Goal: Find specific page/section: Find specific page/section

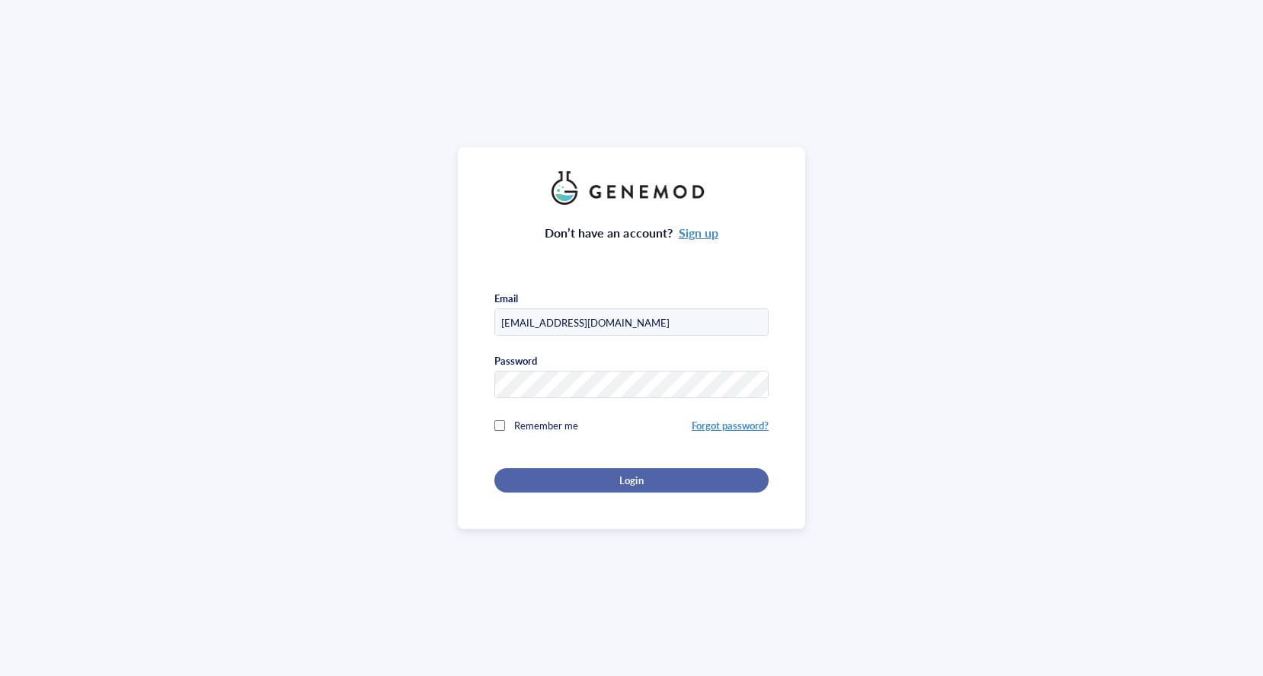
click at [660, 477] on div "Login" at bounding box center [631, 481] width 225 height 14
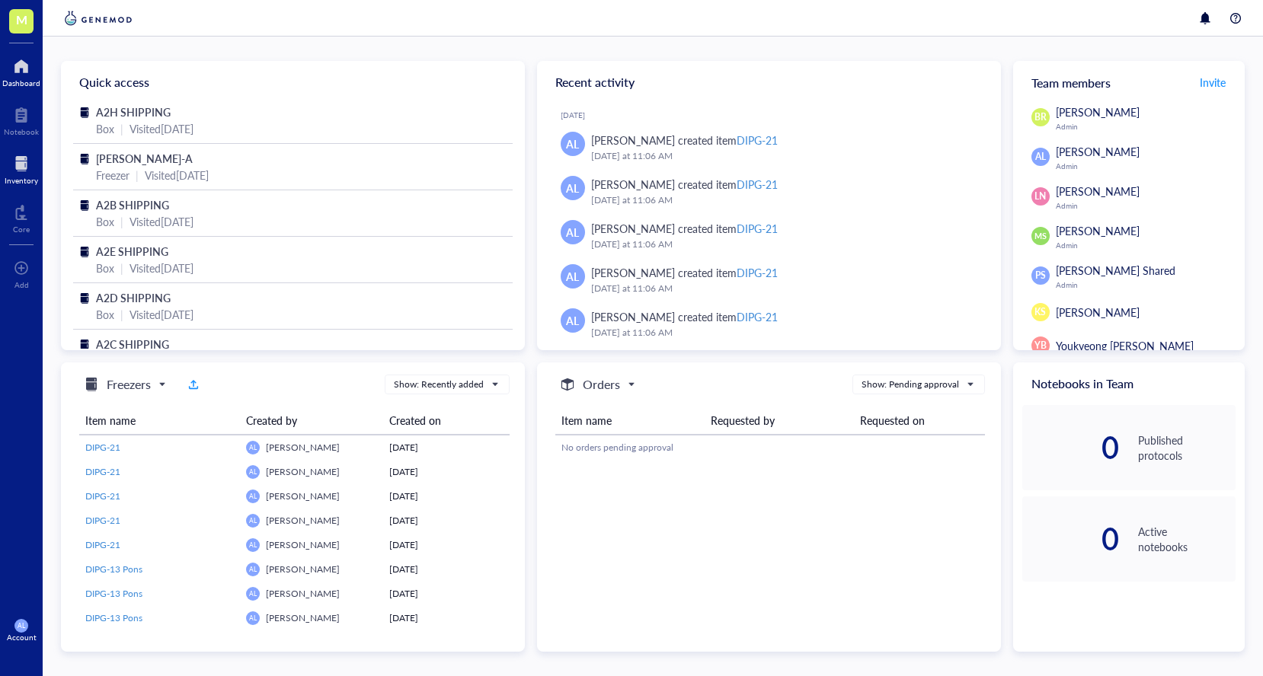
click at [29, 170] on div at bounding box center [22, 164] width 34 height 24
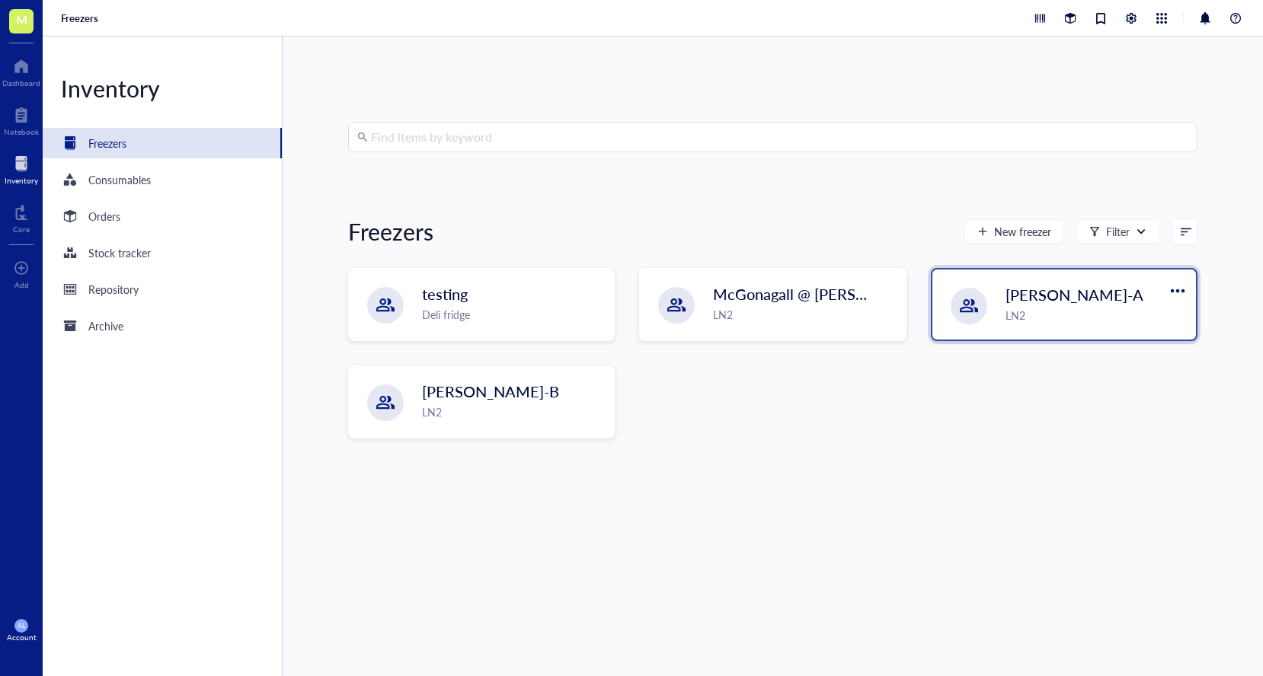
click at [995, 313] on div "[PERSON_NAME]-A LN2" at bounding box center [1064, 305] width 264 height 70
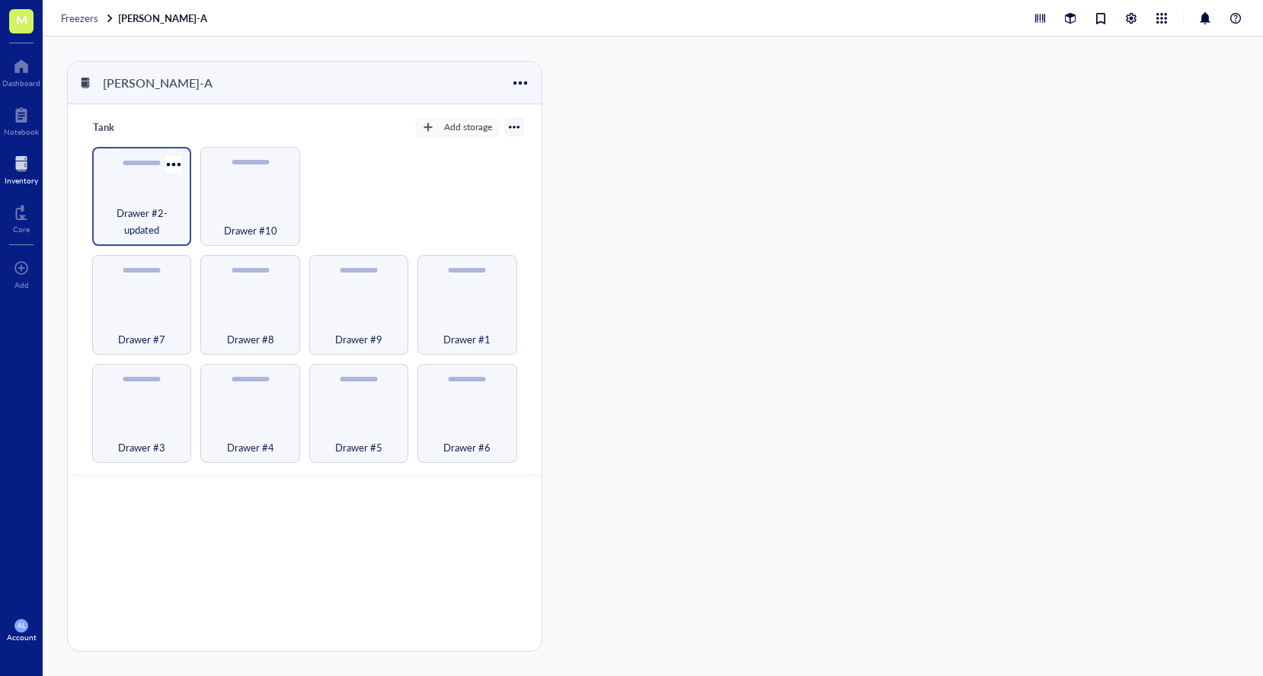
click at [129, 217] on span "Drawer #2-updated" at bounding box center [142, 222] width 84 height 34
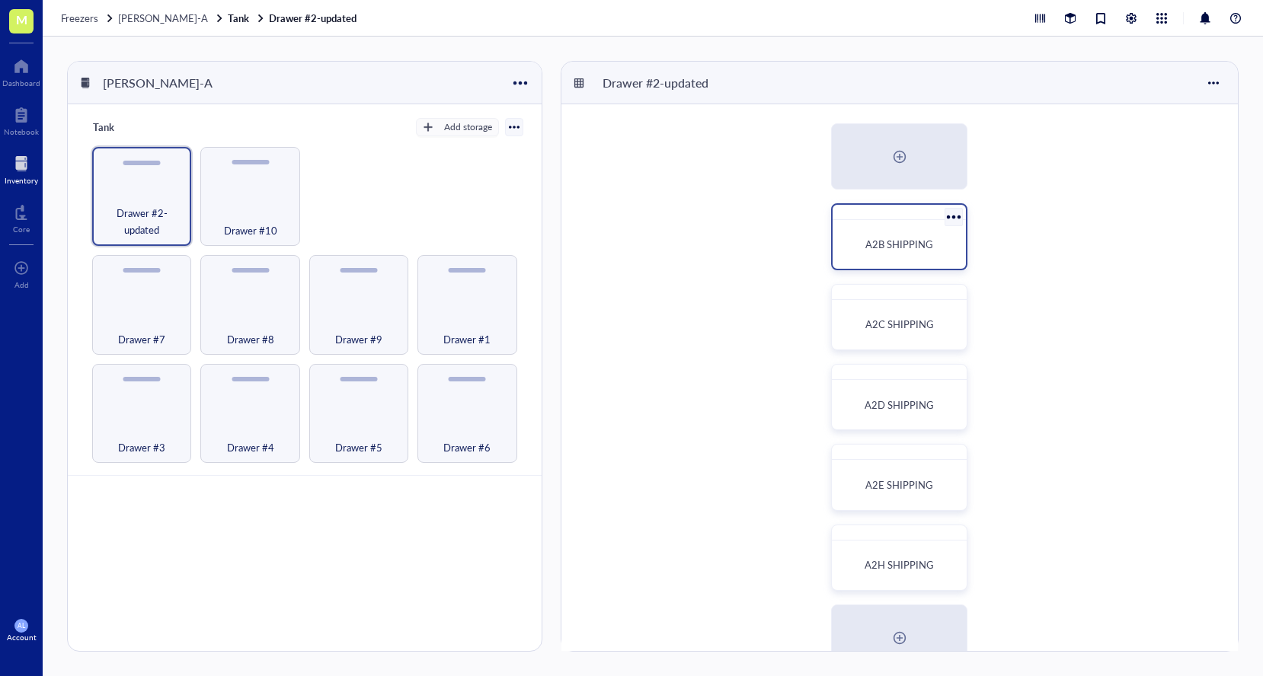
click at [903, 245] on span "A2B SHIPPING" at bounding box center [899, 244] width 68 height 14
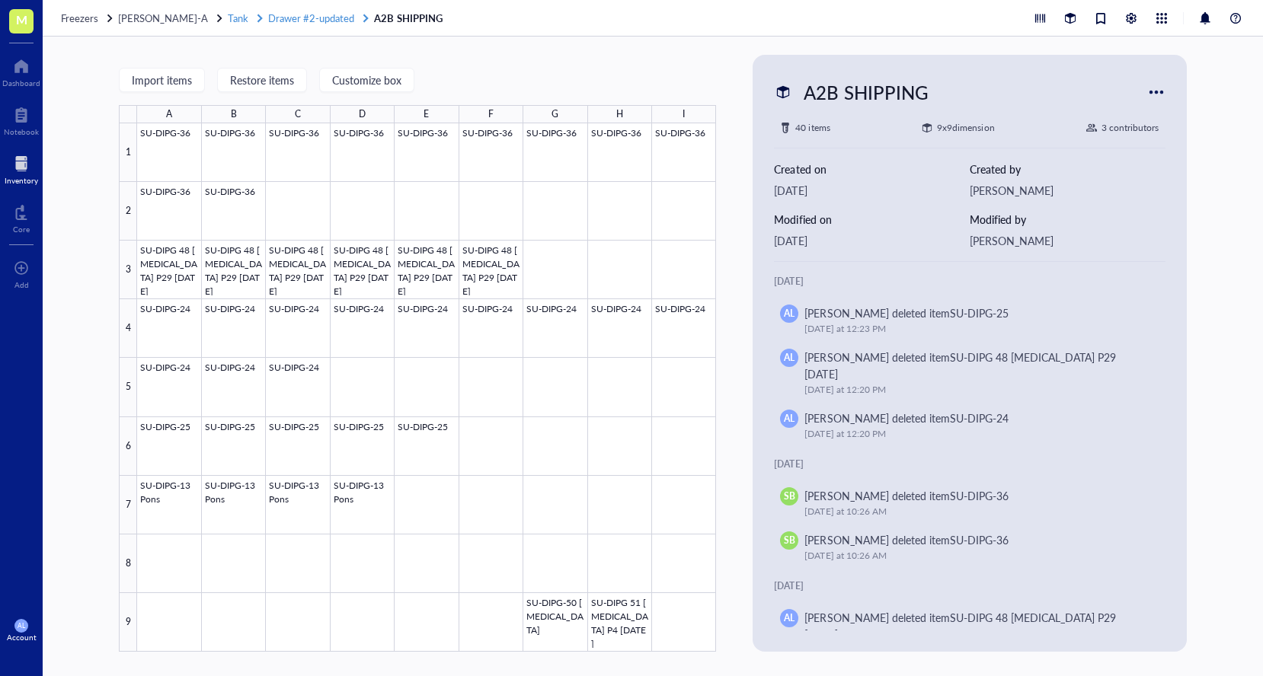
click at [331, 17] on span "Drawer #2-updated" at bounding box center [311, 18] width 86 height 14
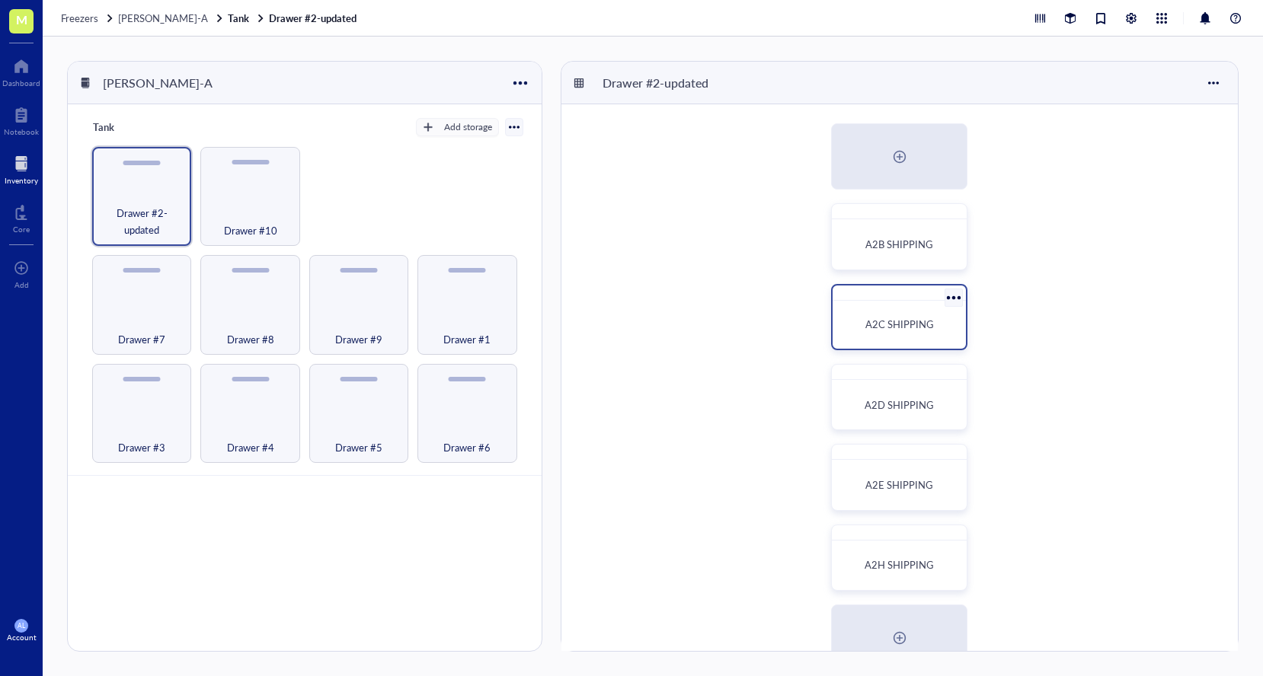
click at [923, 323] on span "A2C SHIPPING" at bounding box center [899, 324] width 69 height 14
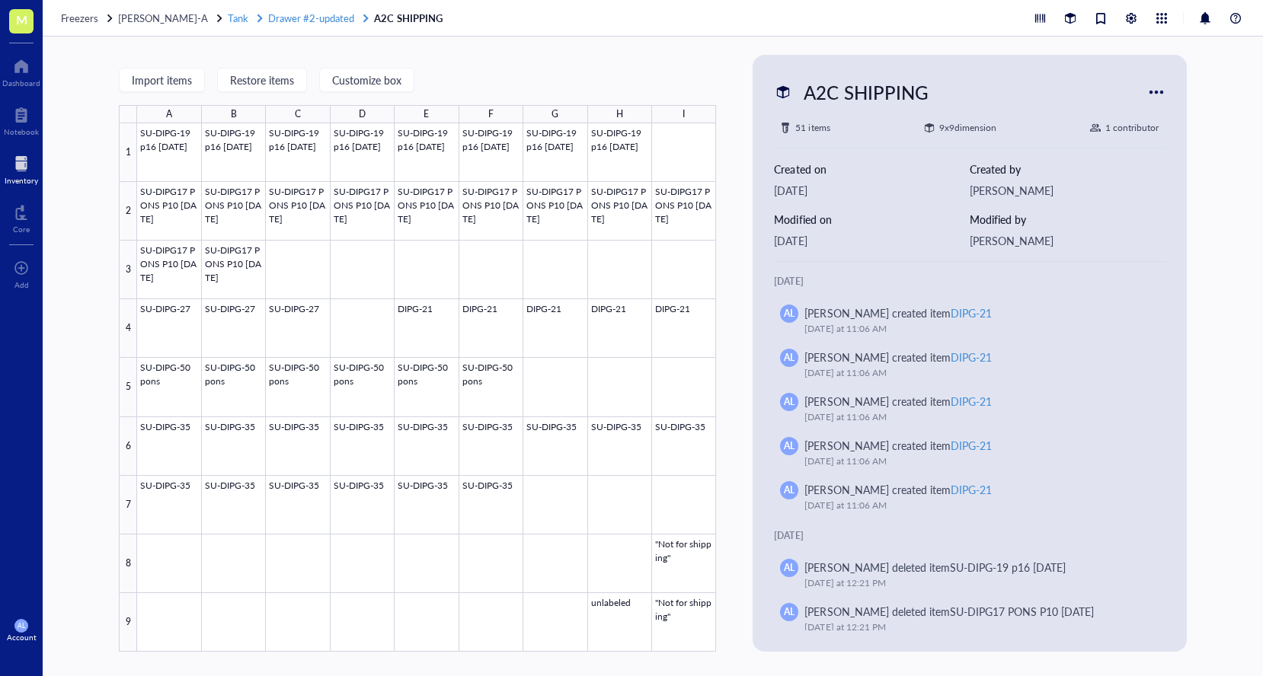
click at [315, 11] on span "Drawer #2-updated" at bounding box center [311, 18] width 86 height 14
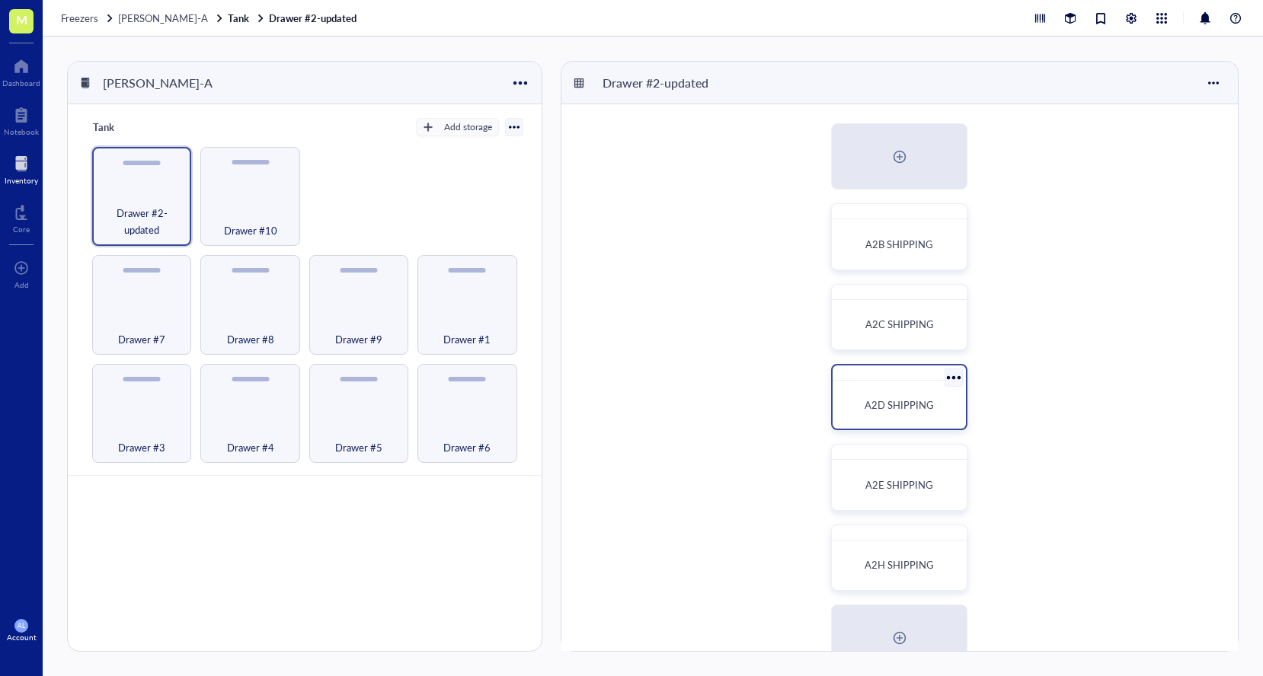
click at [884, 388] on div "A2D SHIPPING" at bounding box center [899, 405] width 121 height 36
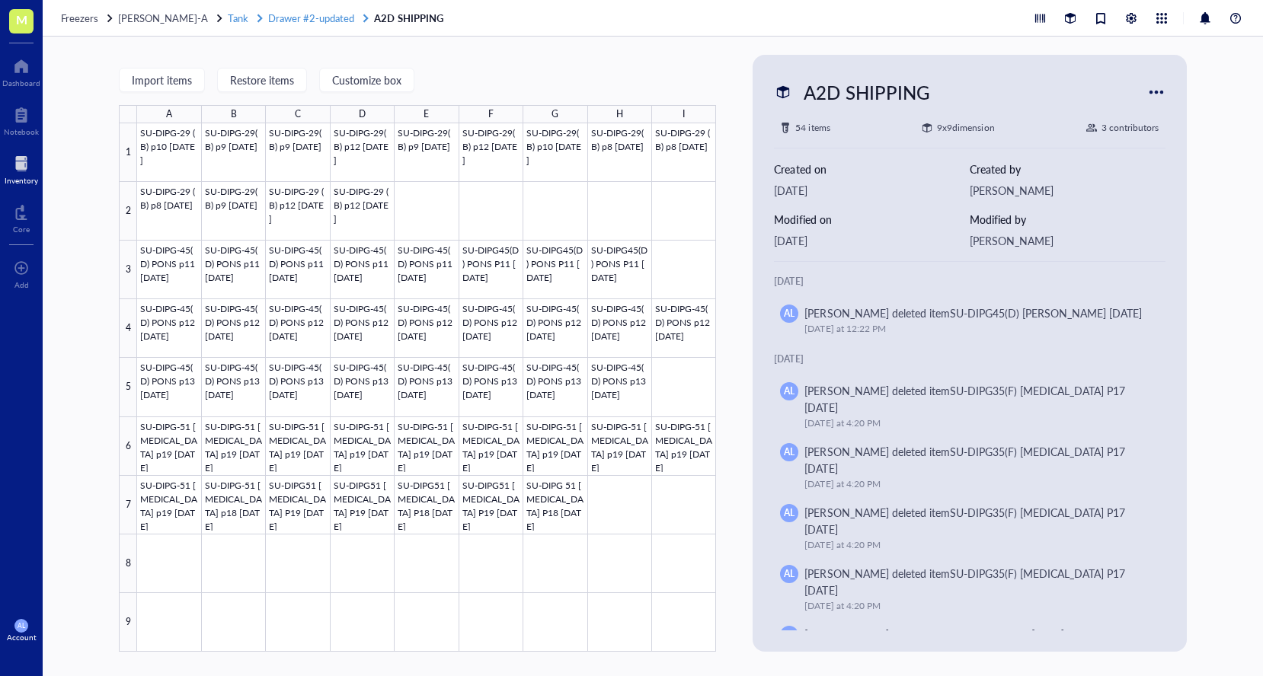
click at [310, 21] on span "Drawer #2-updated" at bounding box center [311, 18] width 86 height 14
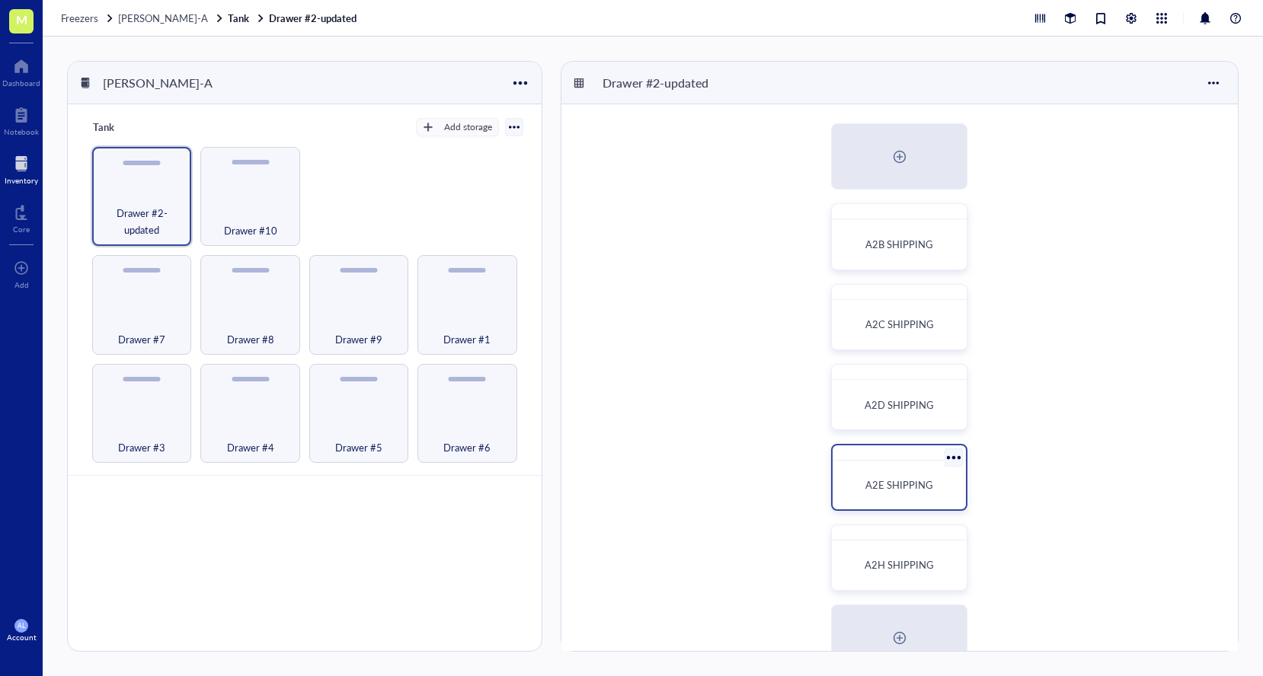
click at [938, 475] on div "A2E SHIPPING" at bounding box center [899, 485] width 121 height 36
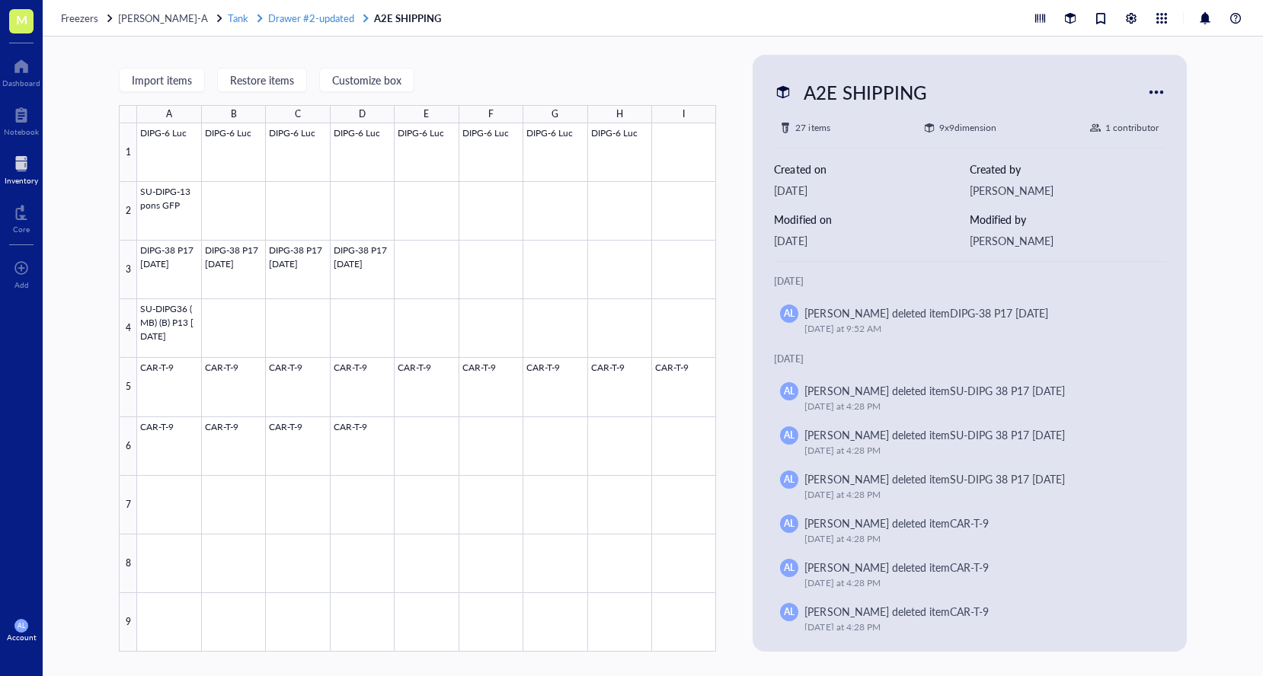
click at [279, 15] on span "Drawer #2-updated" at bounding box center [311, 18] width 86 height 14
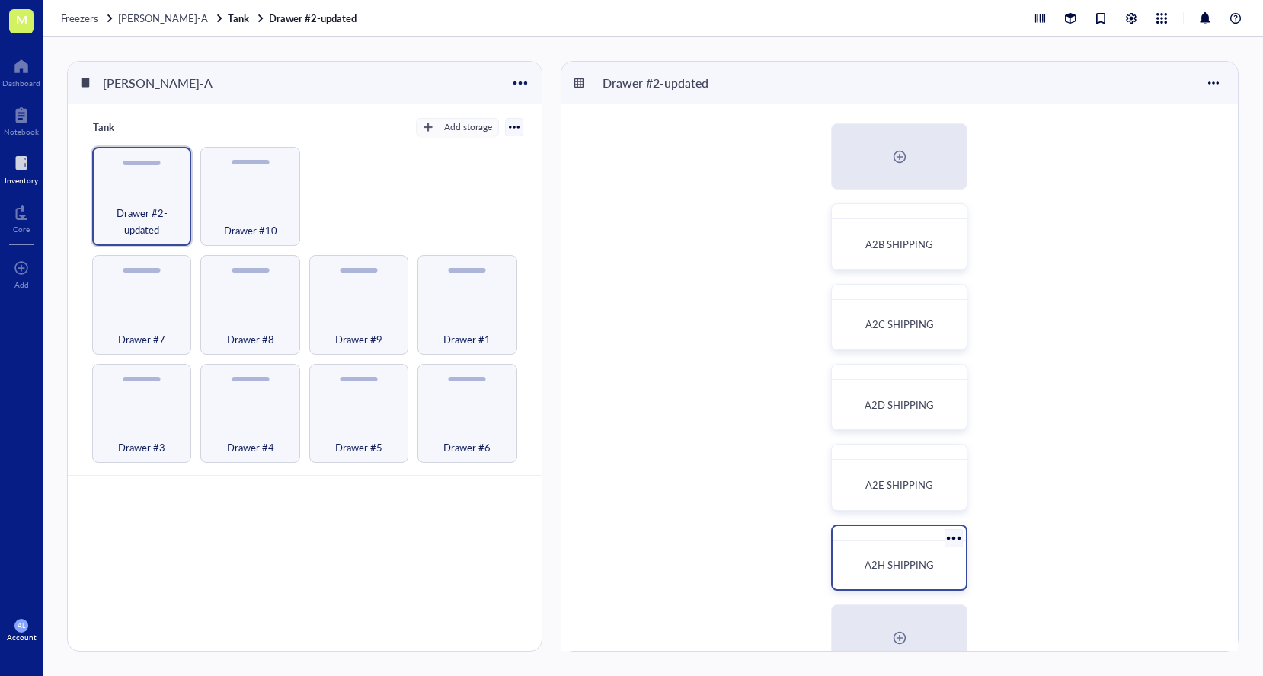
click at [915, 558] on span "A2H SHIPPING" at bounding box center [898, 565] width 69 height 14
